Goal: Check status: Check status

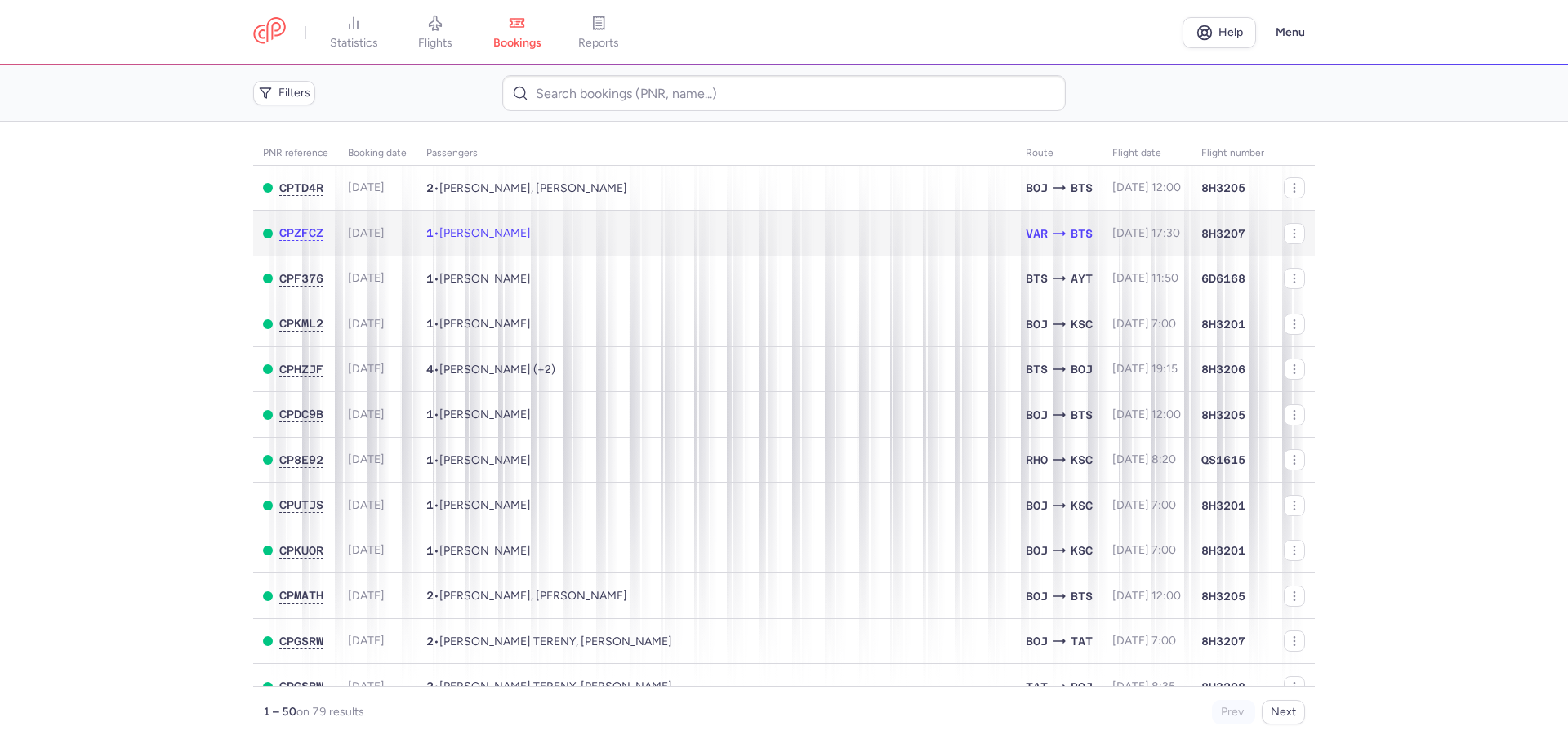
click at [606, 242] on td "1 • [PERSON_NAME]" at bounding box center [716, 233] width 600 height 46
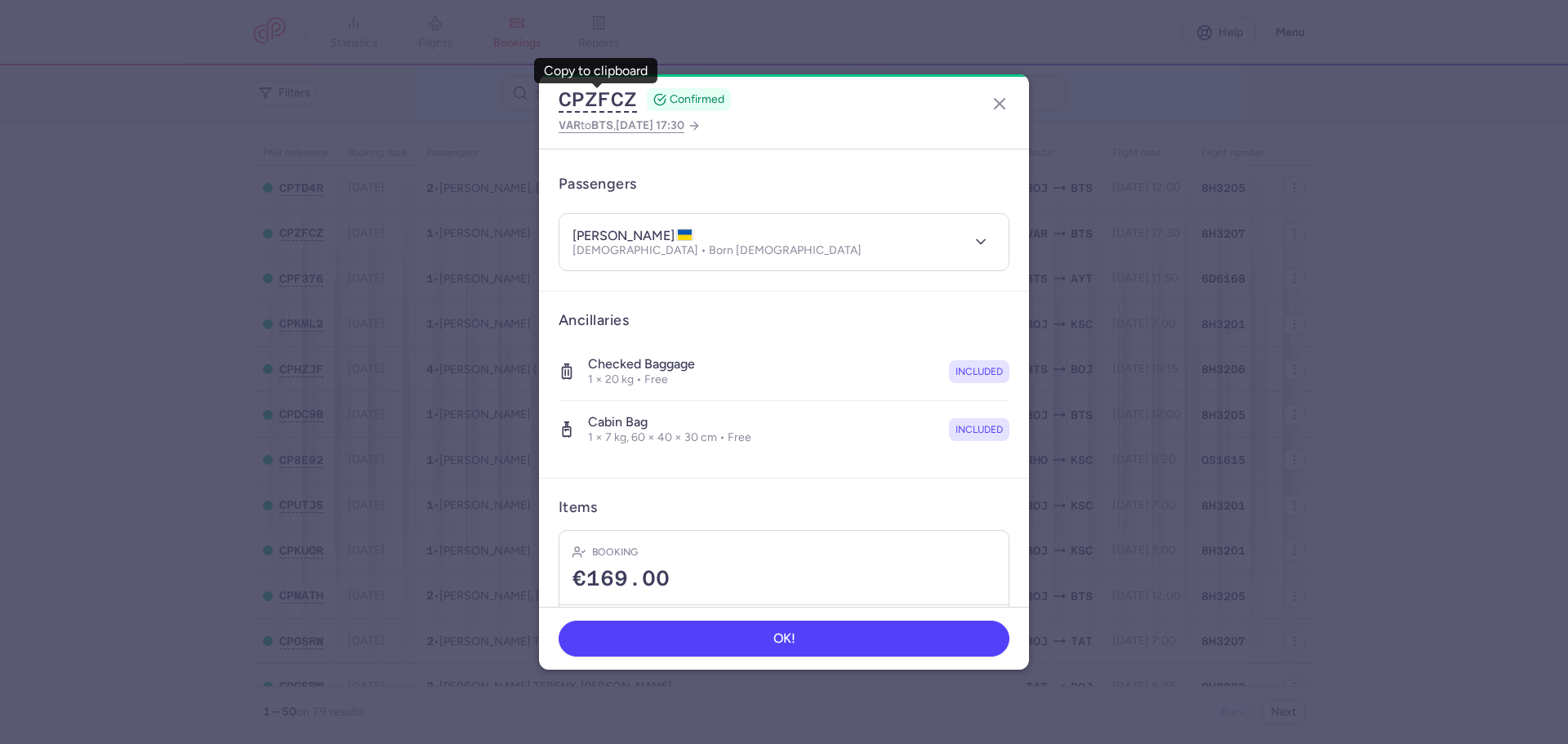
scroll to position [208, 0]
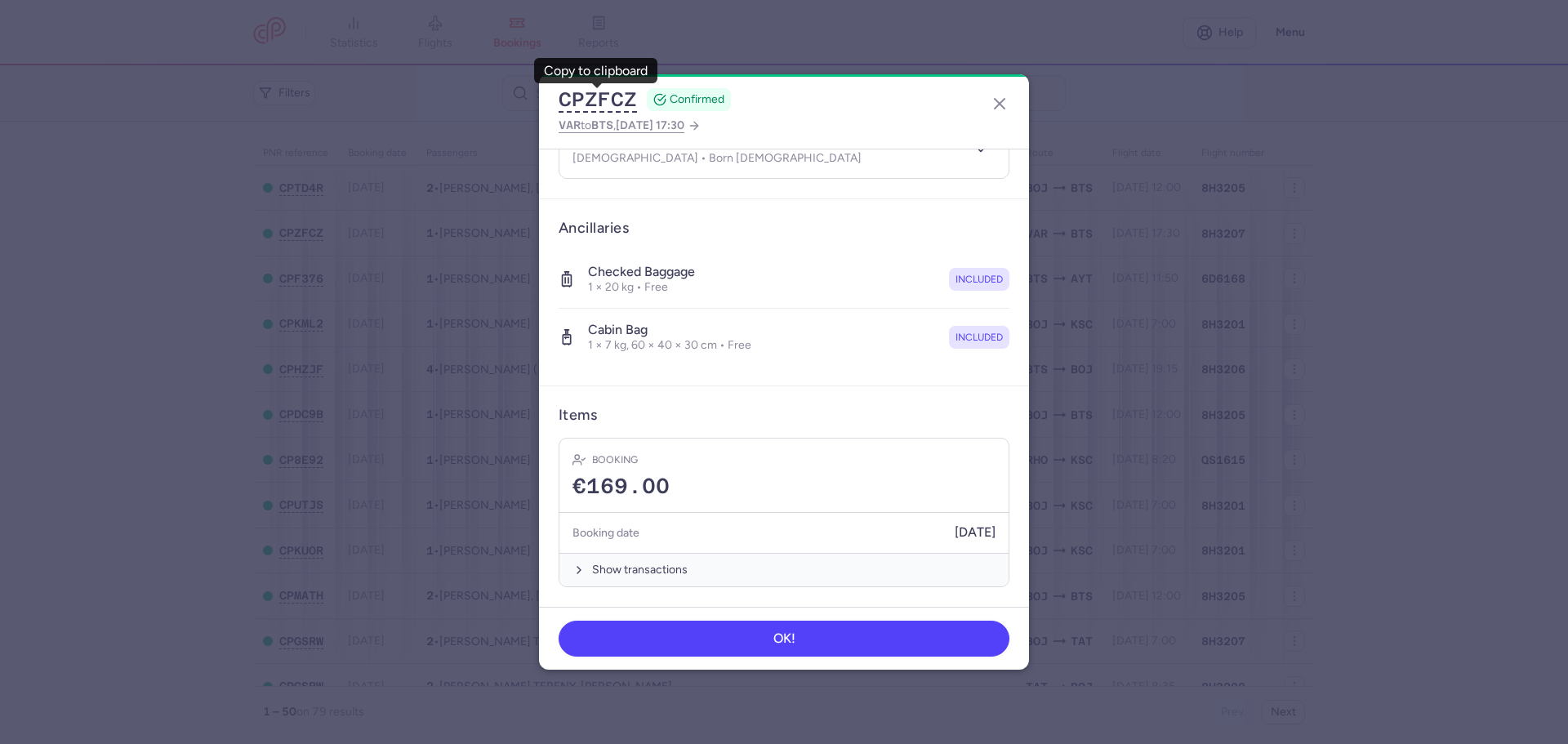
click at [1115, 253] on dialog "CPZFCZ CONFIRMED VAR to BTS , [DATE] 17:30 General information CP reference CPZ…" at bounding box center [784, 372] width 1516 height 596
click at [997, 111] on icon "button" at bounding box center [1000, 104] width 20 height 20
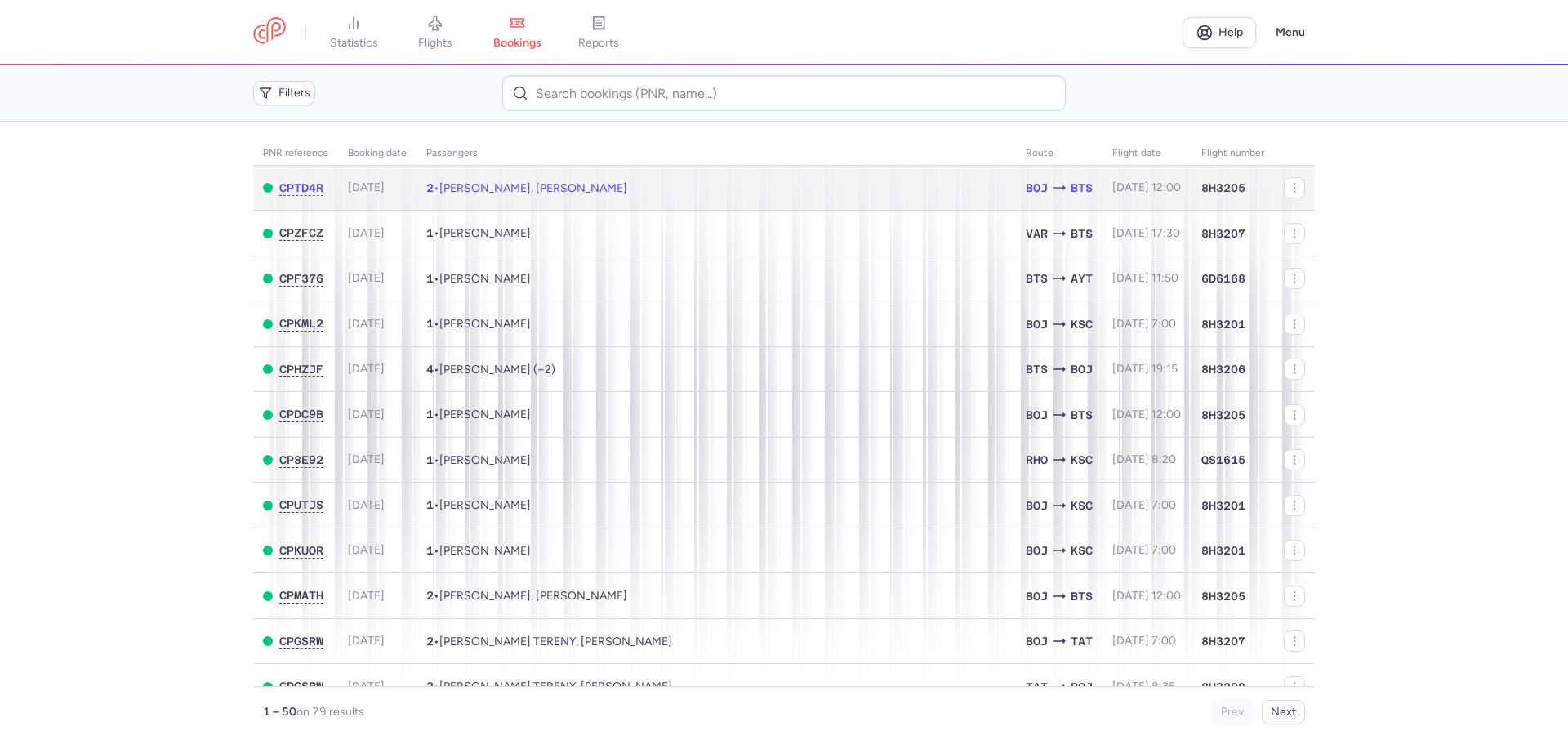
click at [541, 184] on span "[PERSON_NAME], [PERSON_NAME]" at bounding box center [533, 188] width 188 height 14
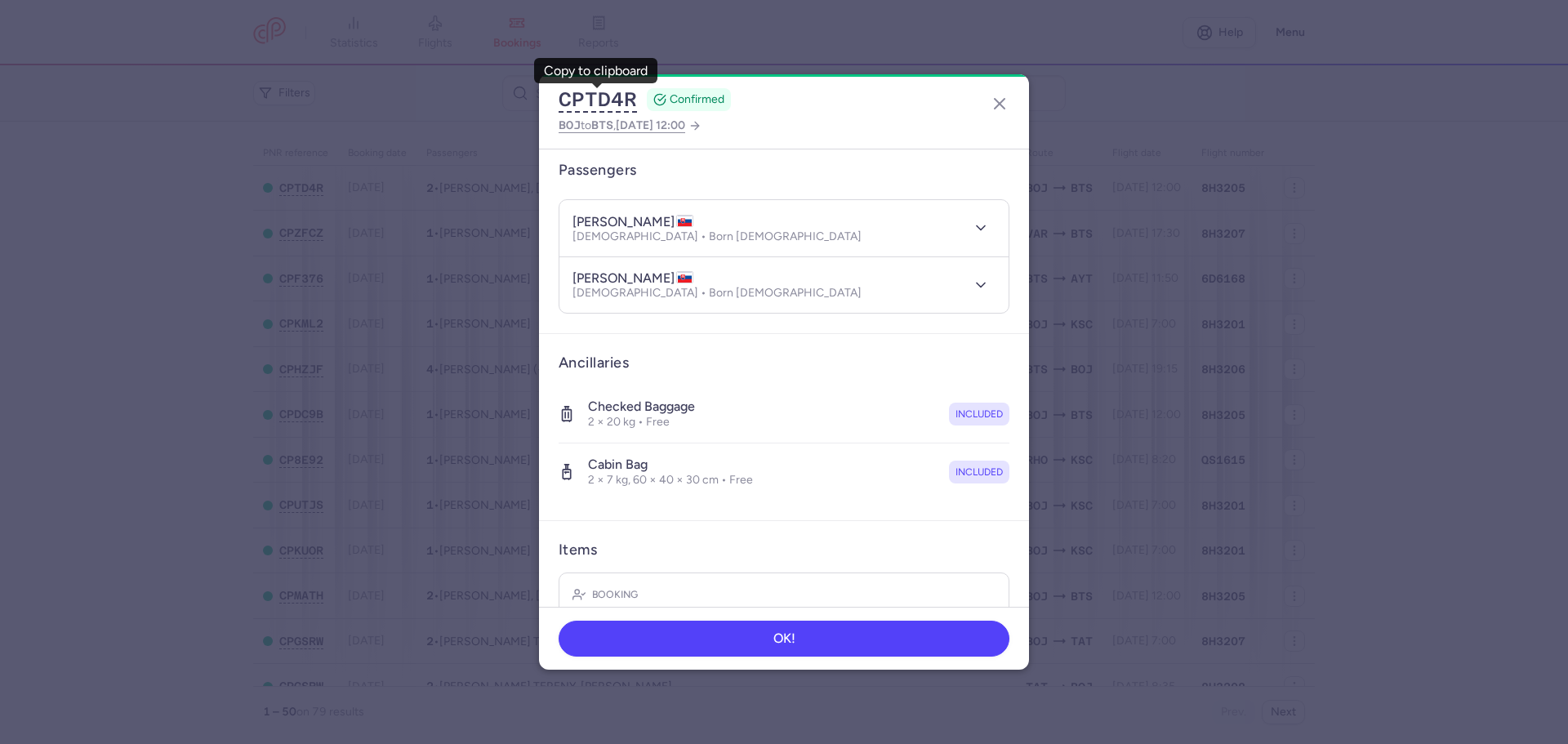
scroll to position [265, 0]
